Goal: Task Accomplishment & Management: Check status

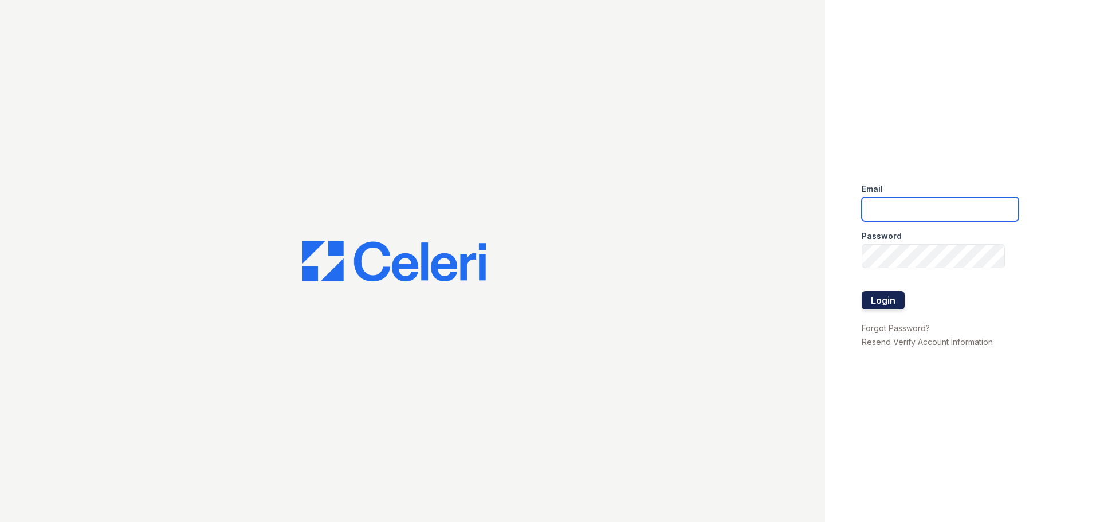
type input "[DOMAIN_NAME][EMAIL_ADDRESS][DOMAIN_NAME]"
click at [896, 301] on button "Login" at bounding box center [883, 300] width 43 height 18
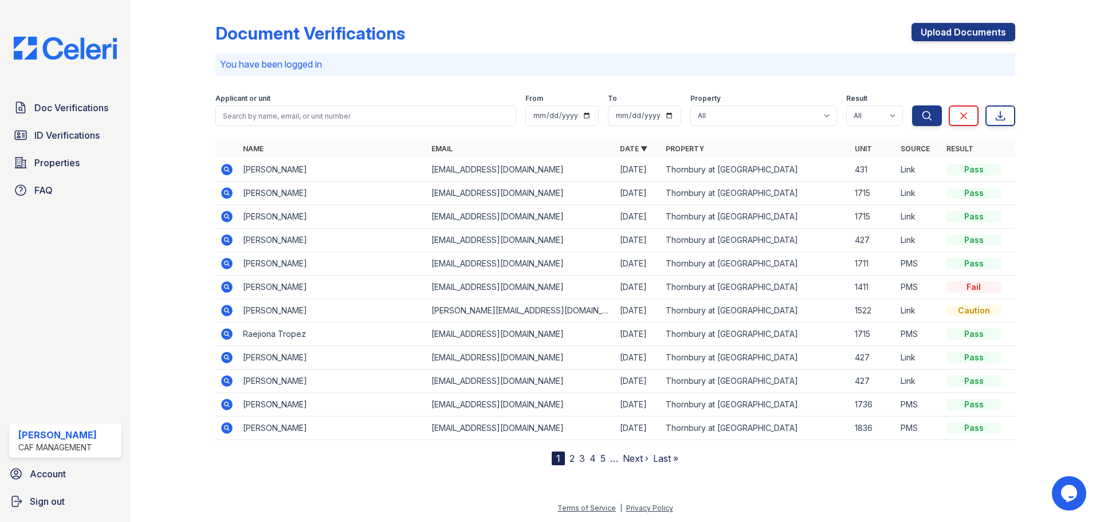
click at [228, 170] on icon at bounding box center [226, 168] width 3 height 3
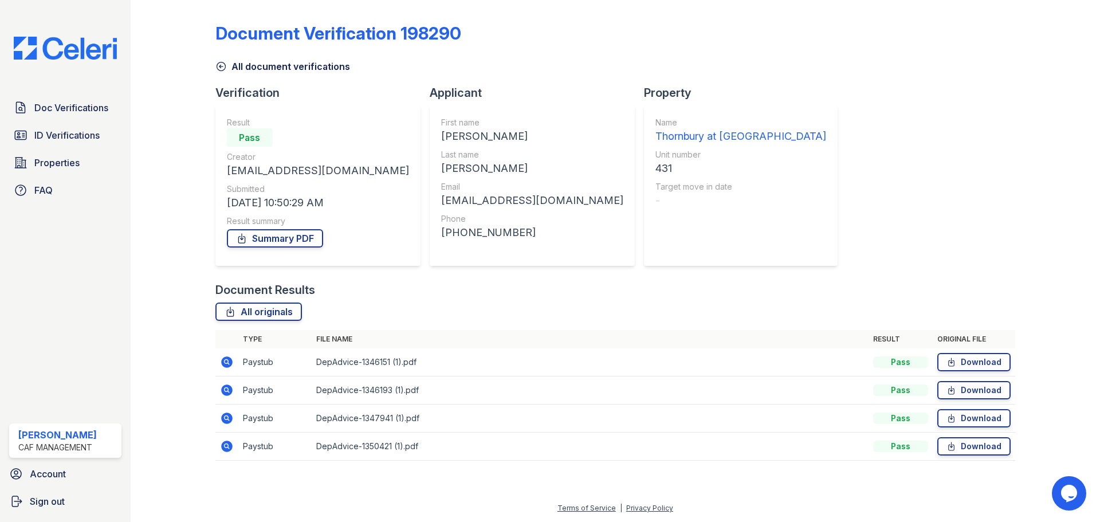
click at [227, 360] on icon at bounding box center [227, 362] width 14 height 14
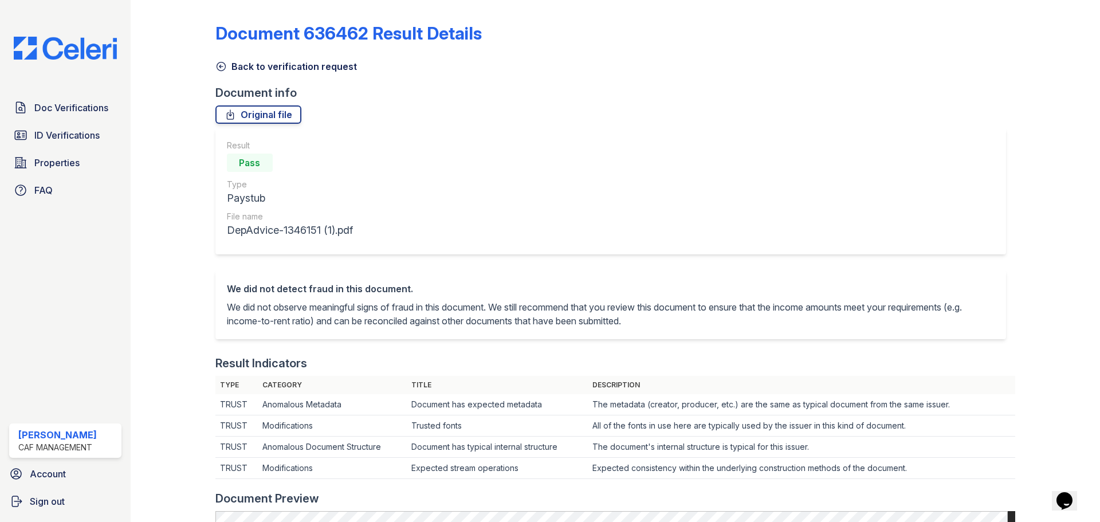
click at [221, 67] on icon at bounding box center [220, 66] width 11 height 11
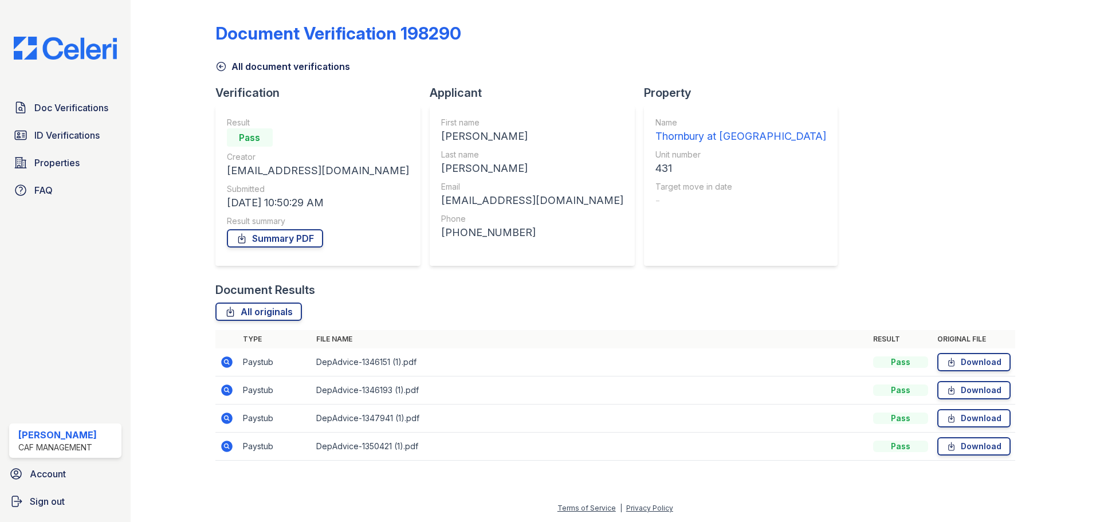
click at [221, 390] on icon at bounding box center [227, 390] width 14 height 14
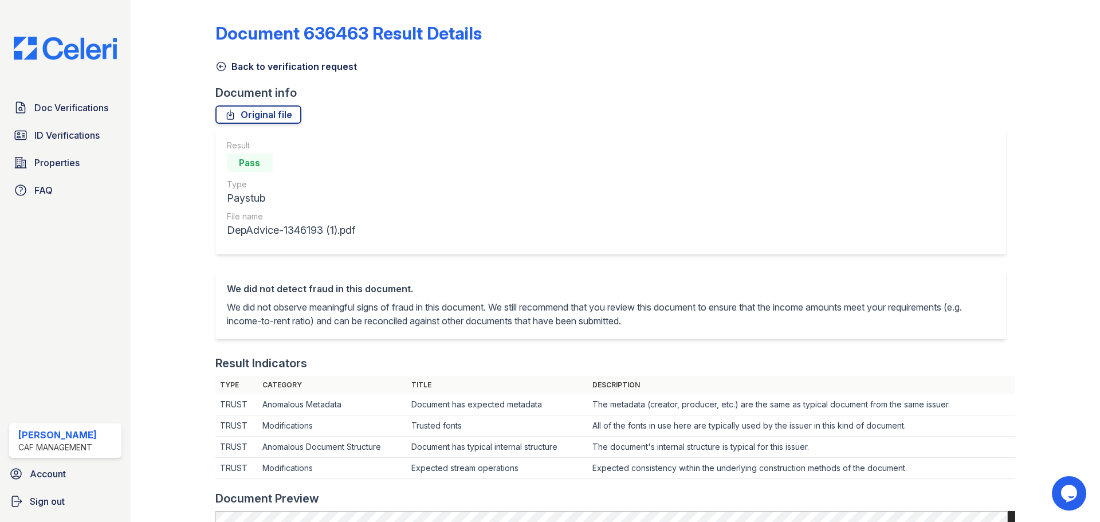
click at [221, 64] on icon at bounding box center [220, 66] width 11 height 11
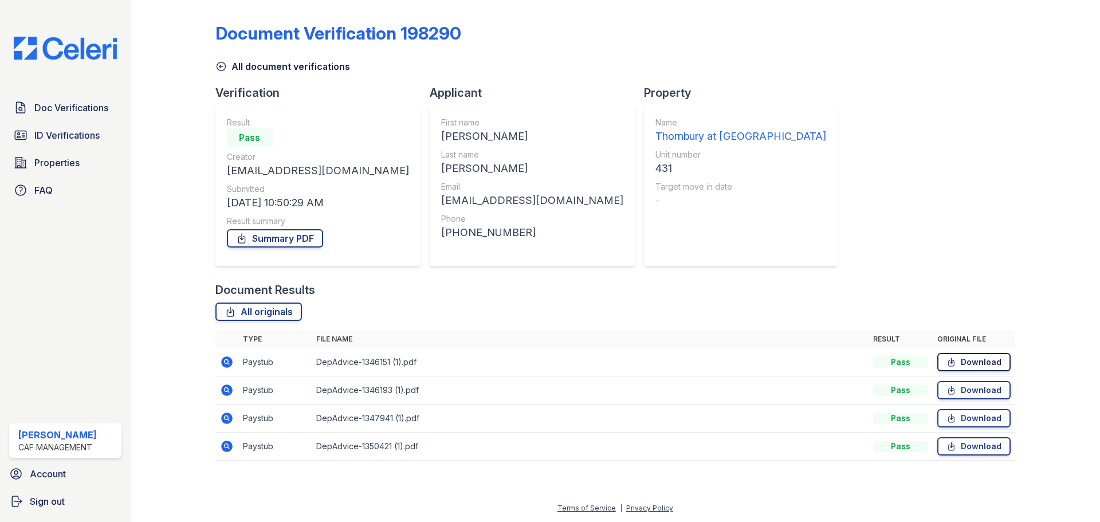
click at [979, 360] on link "Download" at bounding box center [974, 362] width 73 height 18
click at [986, 390] on link "Download" at bounding box center [974, 390] width 73 height 18
